Goal: Transaction & Acquisition: Subscribe to service/newsletter

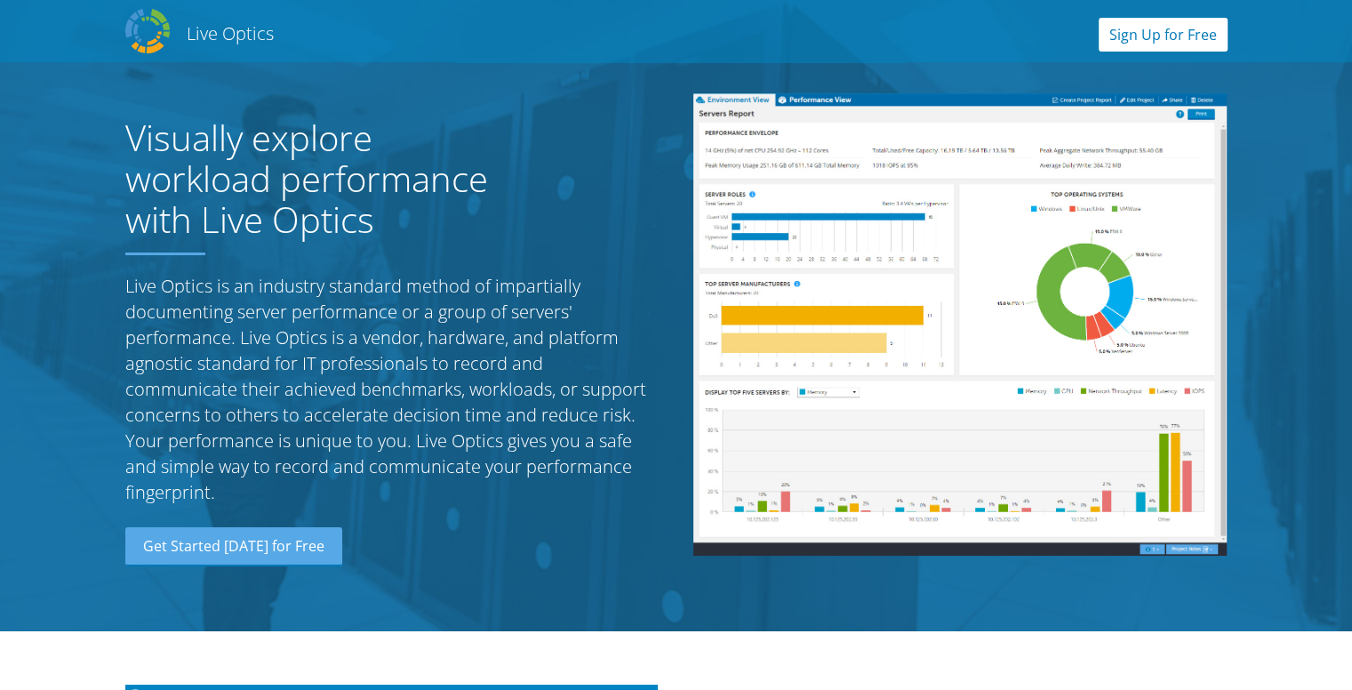
click at [1174, 40] on link "Sign Up for Free" at bounding box center [1163, 35] width 129 height 34
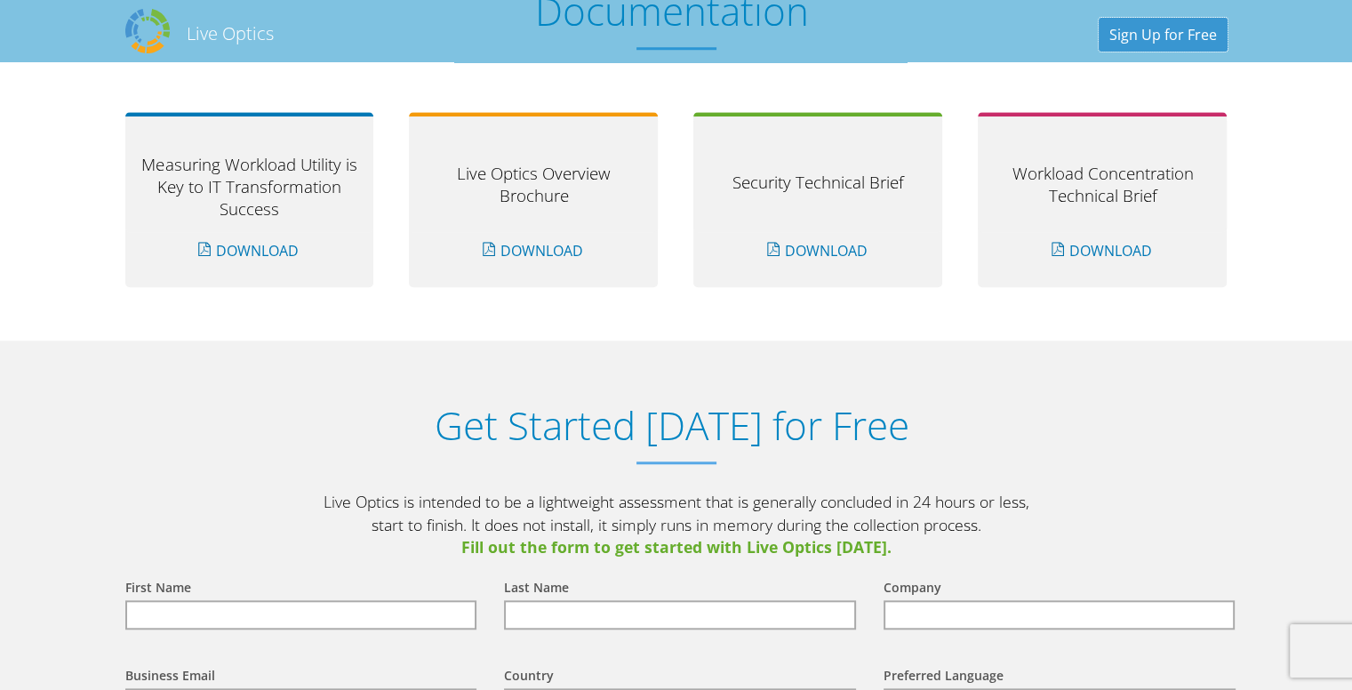
scroll to position [1852, 0]
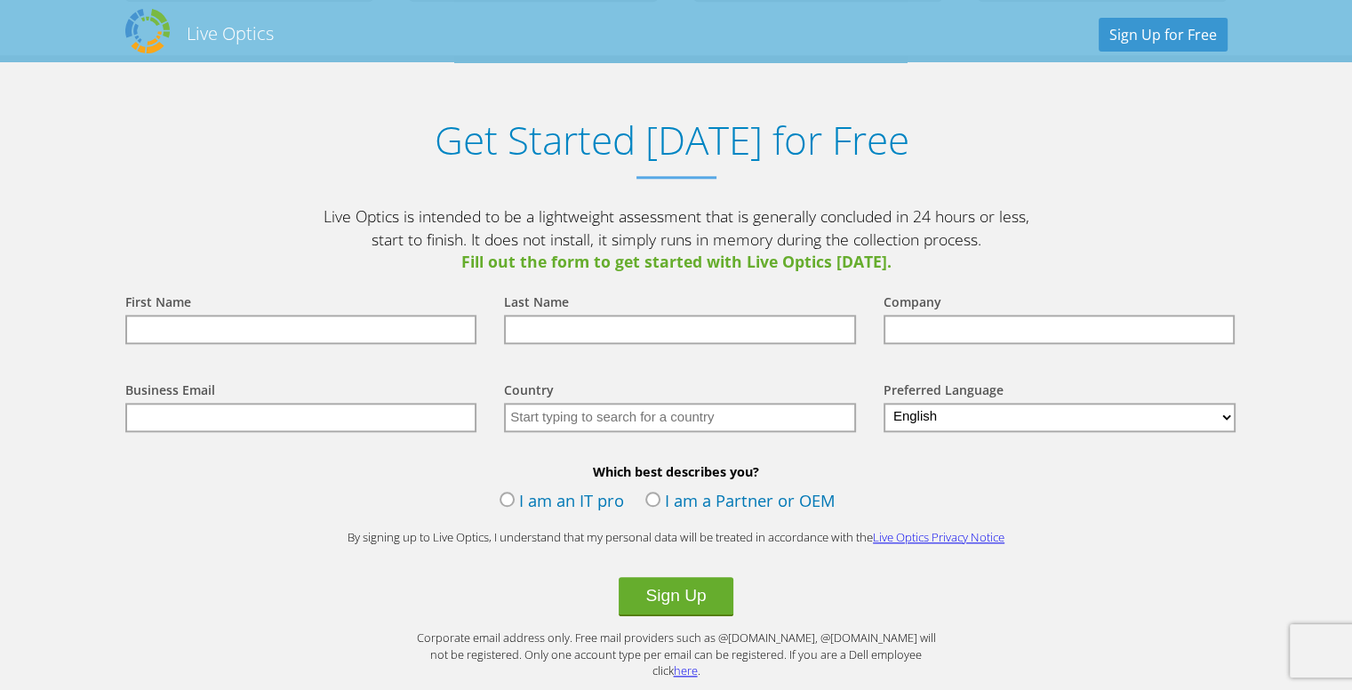
click at [331, 332] on input "text" at bounding box center [301, 329] width 352 height 29
type input "Ahmad"
type input "Sattar"
type input "Systems Limited"
type input "ahmadsattar.7867@gmail.com"
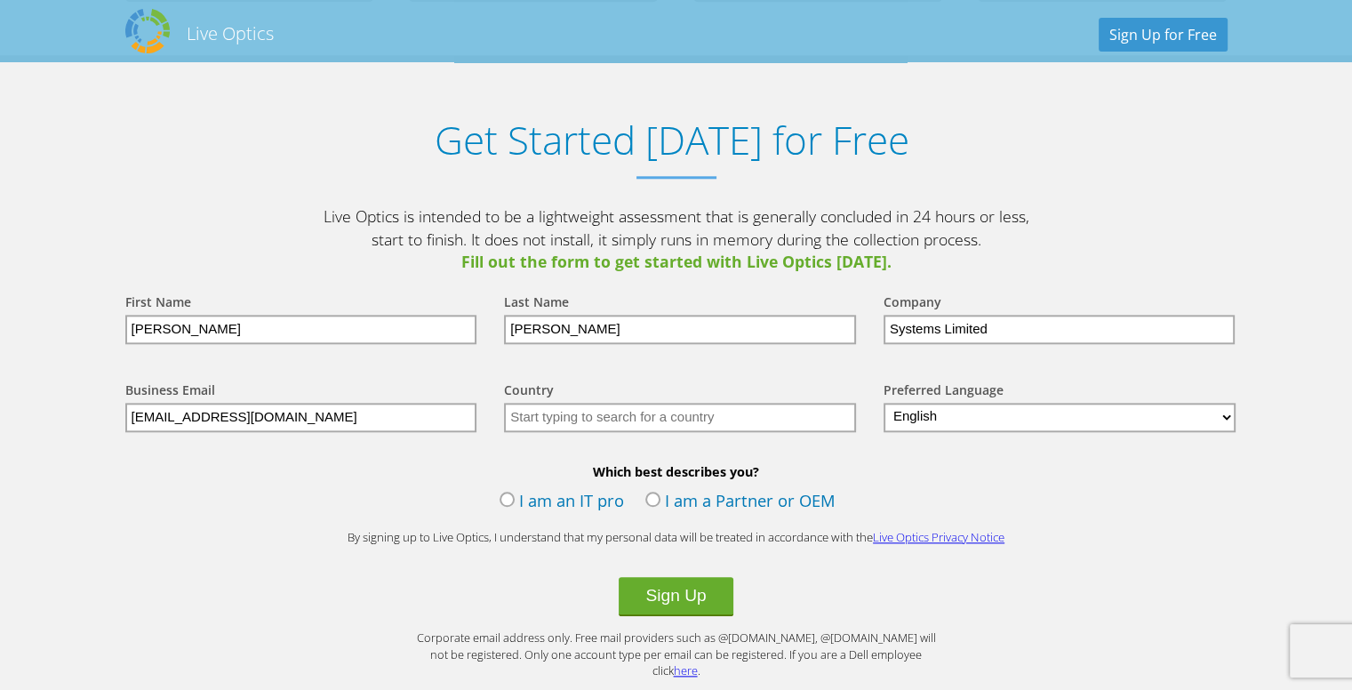
type input "Pakistan"
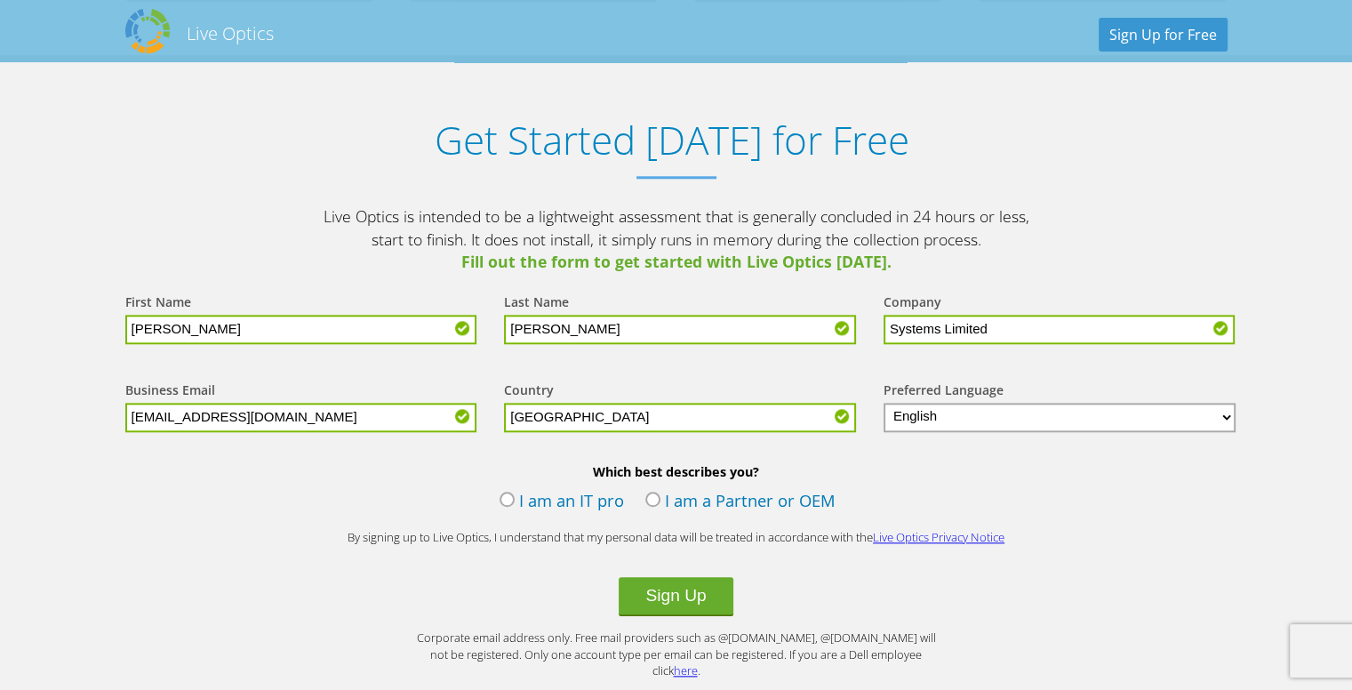
click at [1113, 341] on div "Company Systems Limited" at bounding box center [1056, 318] width 380 height 88
click at [1028, 325] on input "Systems Limited" at bounding box center [1060, 329] width 352 height 29
type input "Abacus"
click at [431, 418] on input "ahmadsattar.7867@gmail.com" at bounding box center [301, 417] width 352 height 29
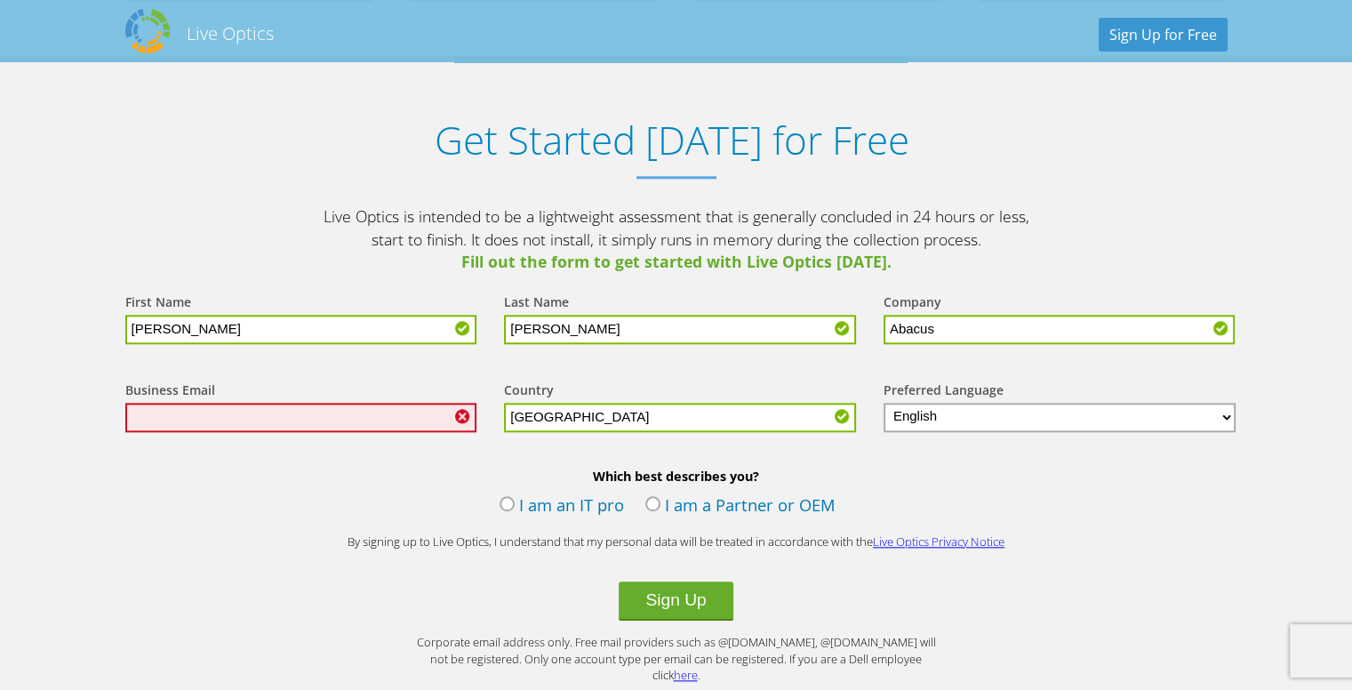
click at [252, 333] on input "Ahmad" at bounding box center [301, 329] width 352 height 29
click at [604, 319] on input "Sattar" at bounding box center [680, 329] width 352 height 29
drag, startPoint x: 575, startPoint y: 328, endPoint x: 447, endPoint y: 335, distance: 128.2
click at [447, 335] on form "First Name Ahmad Last Name Sattar Company Abacus Business Email Country Select …" at bounding box center [677, 479] width 1138 height 410
type input "Abdul Sattar Ch"
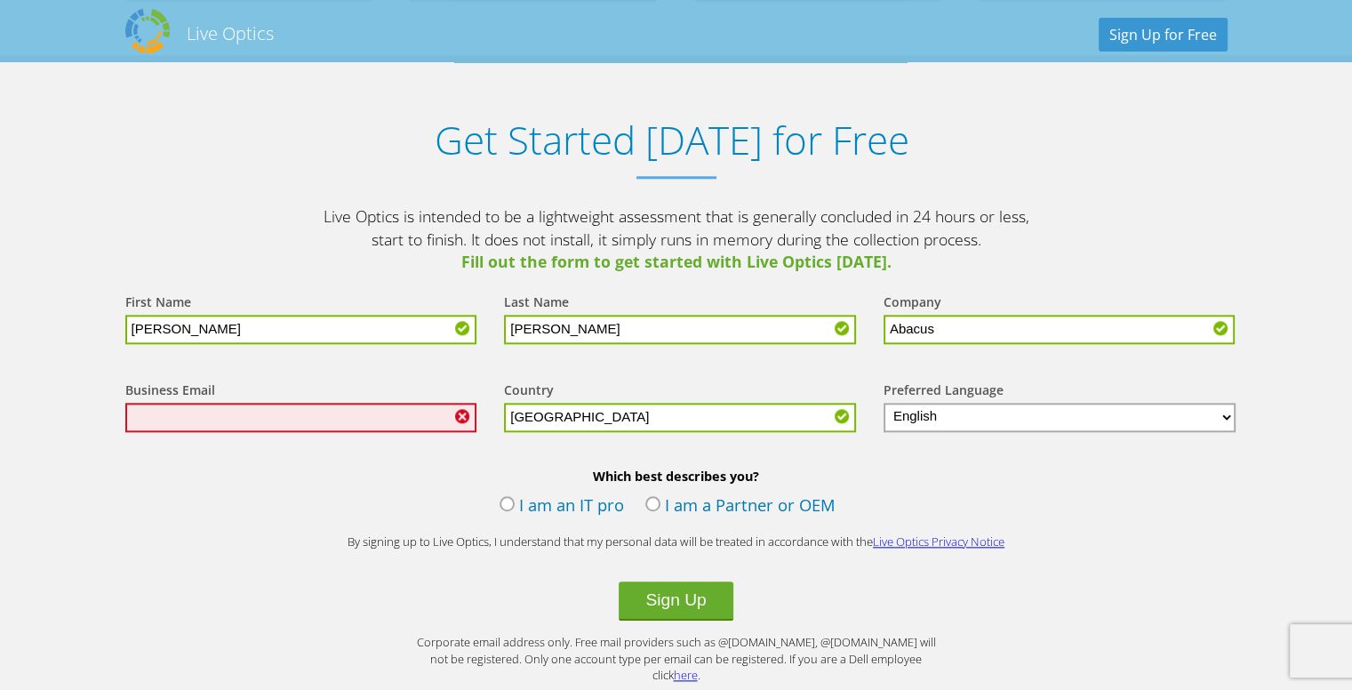
click at [359, 416] on input "text" at bounding box center [301, 417] width 352 height 29
paste input "madabdul.sattarch@abacuscambridge.com"
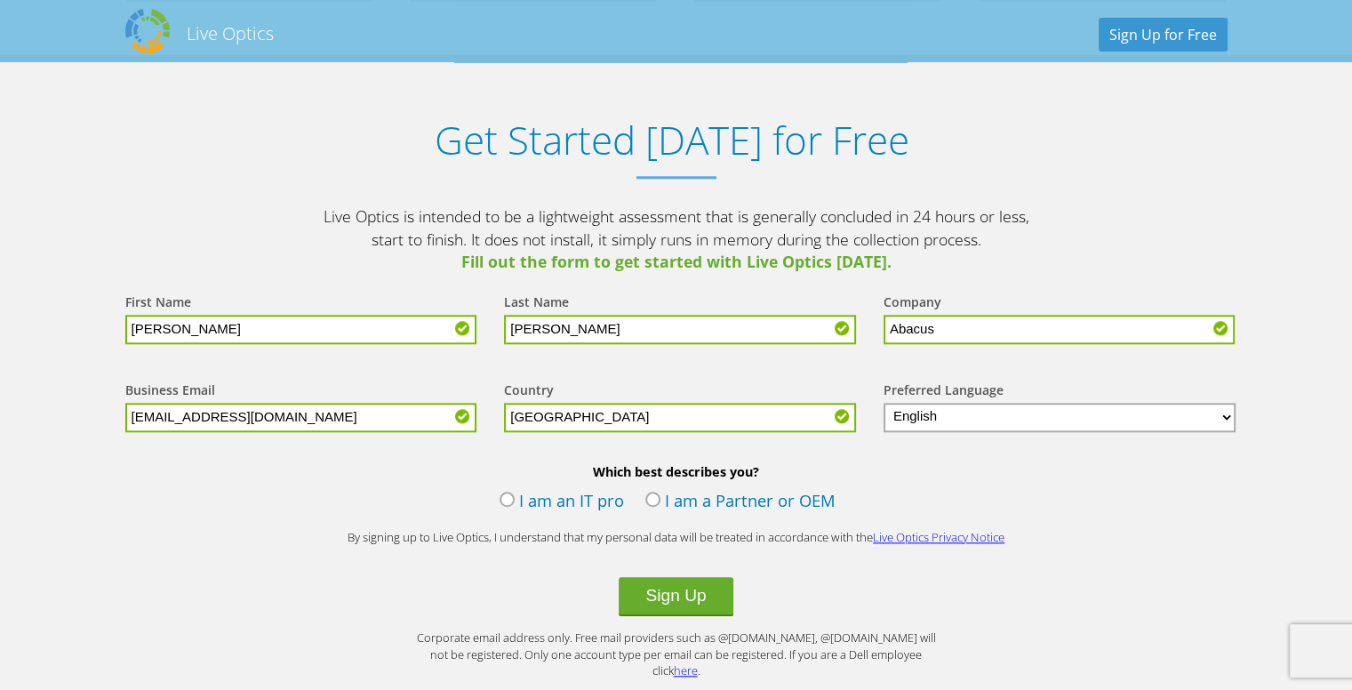
type input "ahmadabdul.sattarch@abacuscambridge.com"
click at [519, 501] on label "I am an IT pro" at bounding box center [562, 502] width 124 height 27
click at [0, 0] on input "I am an IT pro" at bounding box center [0, 0] width 0 height 0
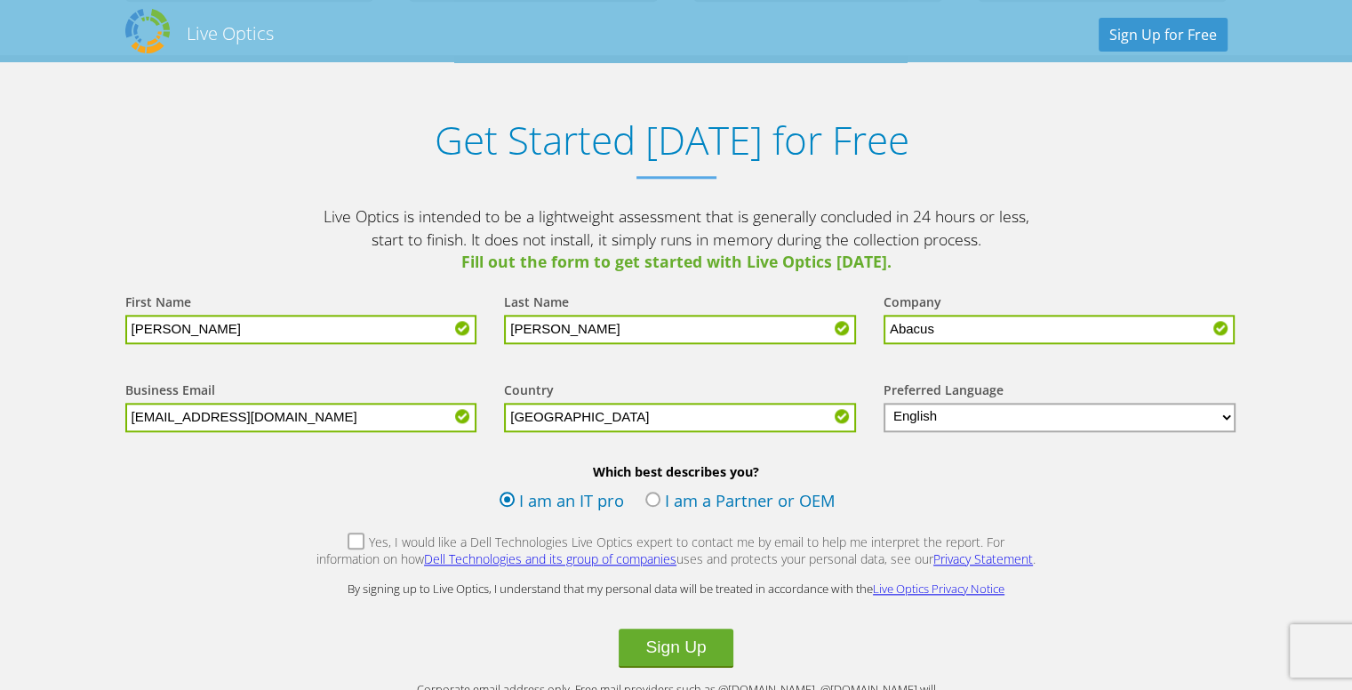
click at [677, 499] on label "I am a Partner or OEM" at bounding box center [740, 502] width 190 height 27
click at [0, 0] on input "I am a Partner or OEM" at bounding box center [0, 0] width 0 height 0
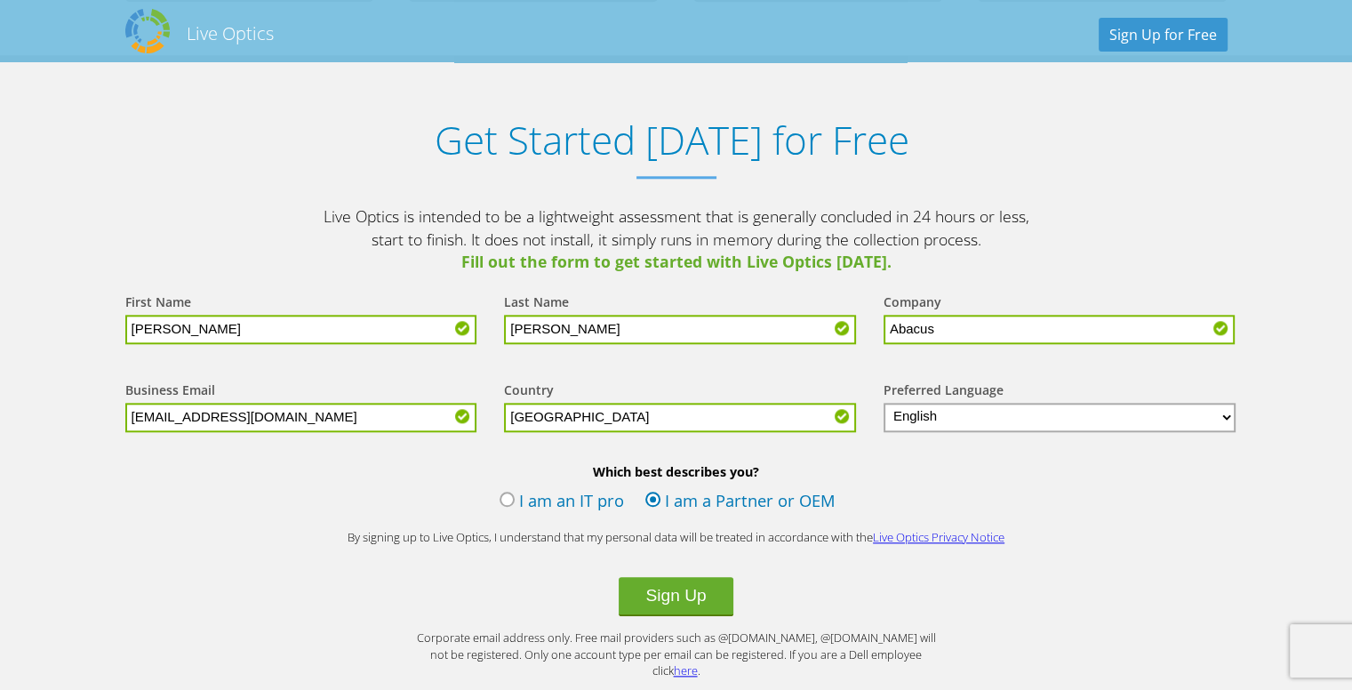
click at [525, 498] on label "I am an IT pro" at bounding box center [562, 502] width 124 height 27
click at [0, 0] on input "I am an IT pro" at bounding box center [0, 0] width 0 height 0
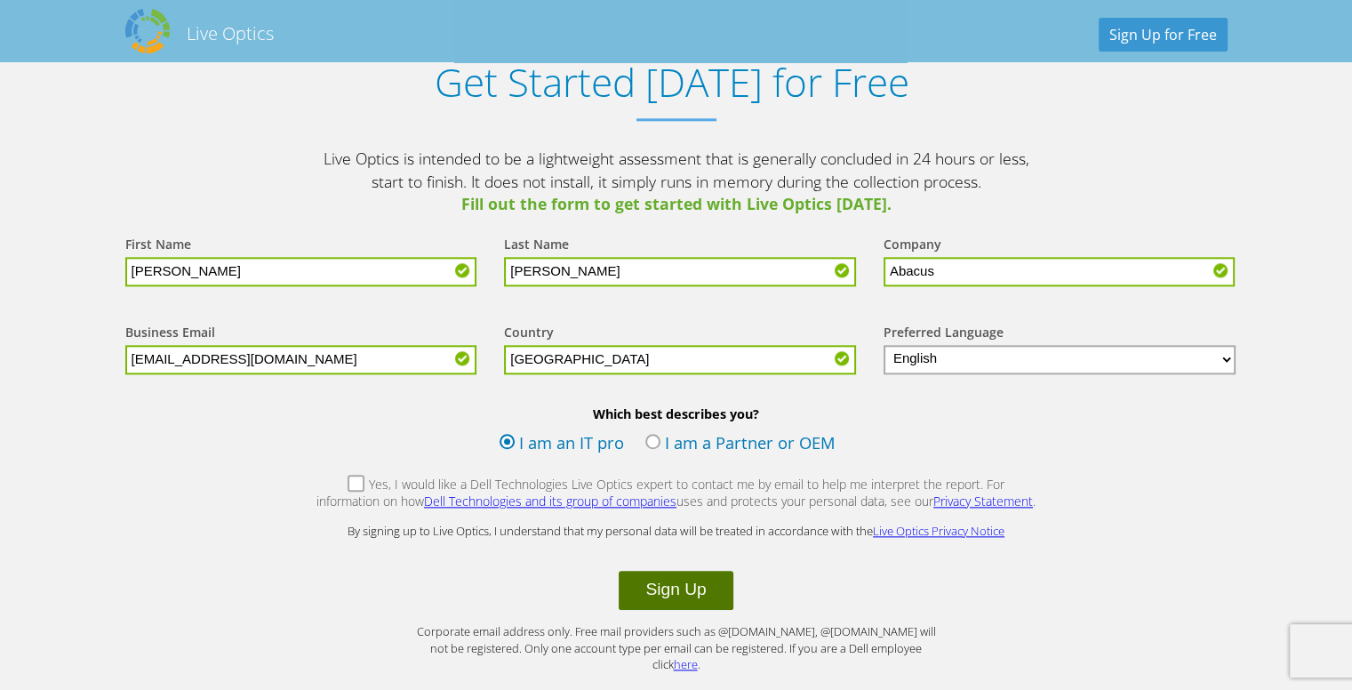
scroll to position [1941, 0]
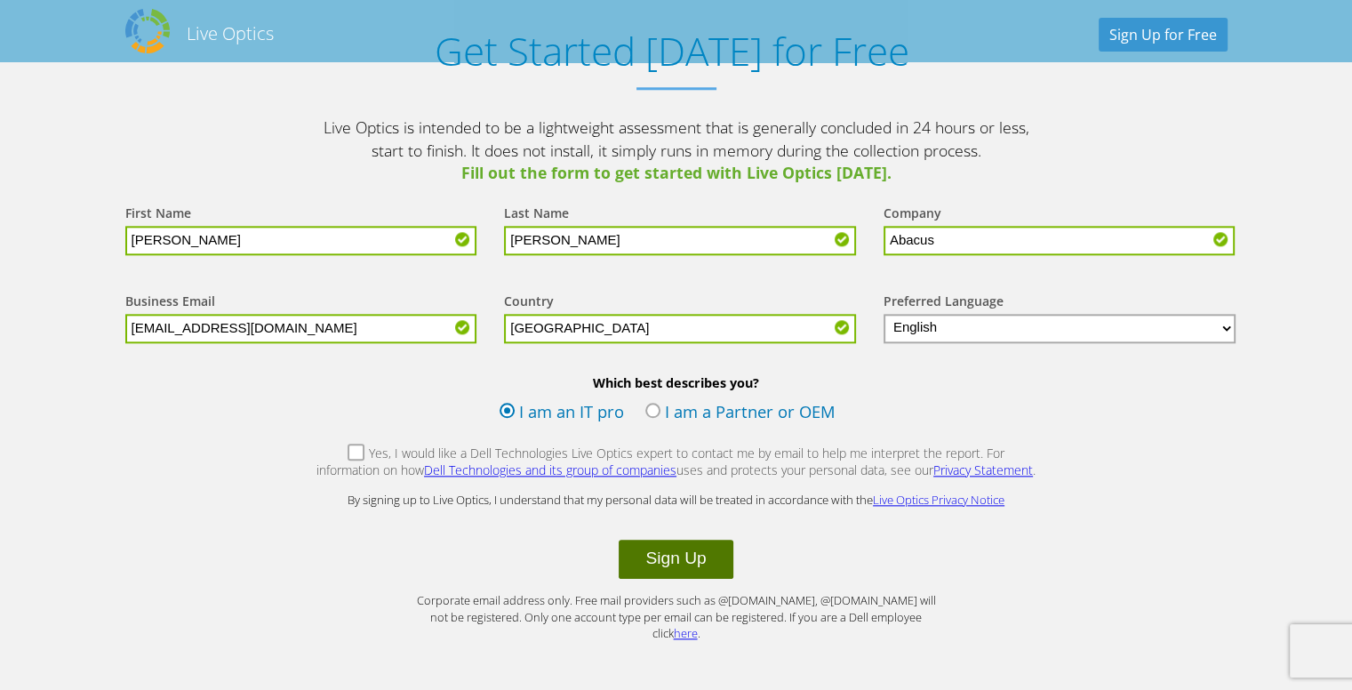
click at [673, 560] on button "Sign Up" at bounding box center [676, 559] width 114 height 39
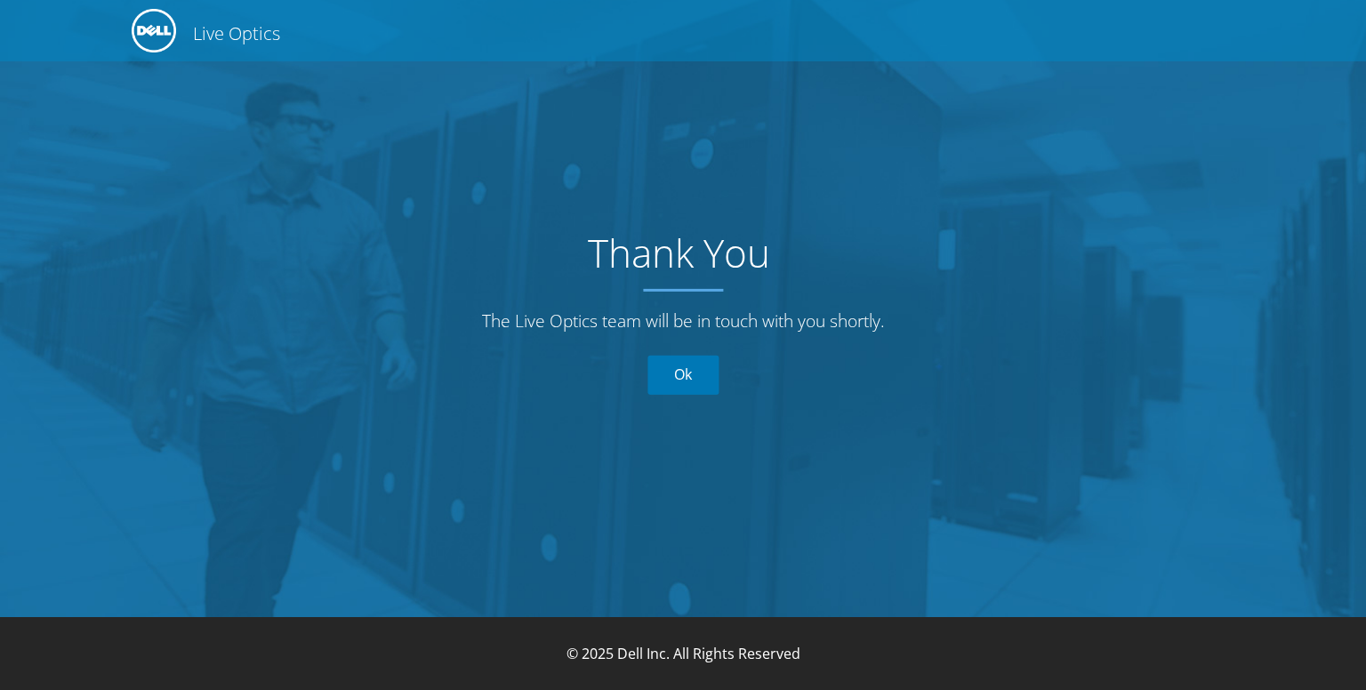
click at [670, 383] on link "Ok" at bounding box center [682, 375] width 71 height 39
